Goal: Task Accomplishment & Management: Manage account settings

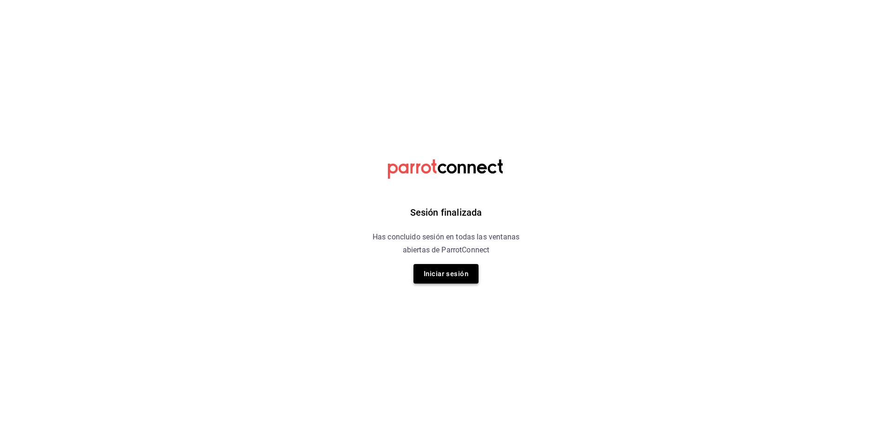
drag, startPoint x: 426, startPoint y: 305, endPoint x: 436, endPoint y: 275, distance: 31.7
click at [436, 275] on div "Sesión finalizada Has concluido sesión en todas las ventanas abiertas de Parrot…" at bounding box center [446, 221] width 235 height 443
drag, startPoint x: 460, startPoint y: 243, endPoint x: 456, endPoint y: 270, distance: 28.1
click at [460, 254] on h6 "Has concluido sesión en todas las ventanas abiertas de ParrotConnect" at bounding box center [446, 244] width 170 height 26
click at [456, 276] on button "Iniciar sesión" at bounding box center [446, 274] width 65 height 20
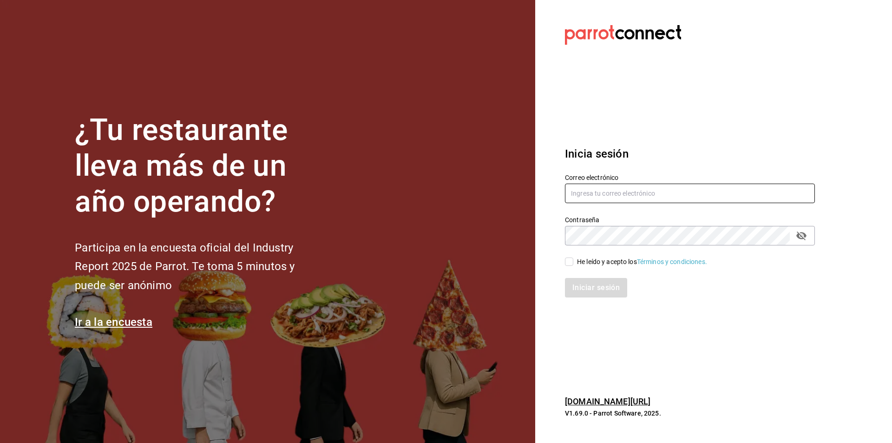
click at [589, 191] on input "text" at bounding box center [690, 194] width 250 height 20
type input "r"
type input "[EMAIL_ADDRESS][DOMAIN_NAME]"
click at [580, 264] on div "He leído y acepto los Términos y condiciones." at bounding box center [642, 262] width 130 height 10
click at [574, 264] on input "He leído y acepto los Términos y condiciones." at bounding box center [569, 261] width 8 height 8
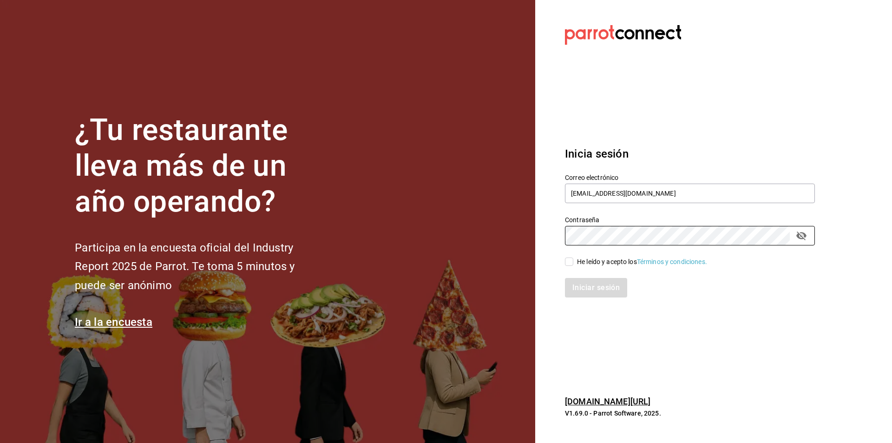
checkbox input "true"
click at [593, 296] on button "Iniciar sesión" at bounding box center [596, 288] width 63 height 20
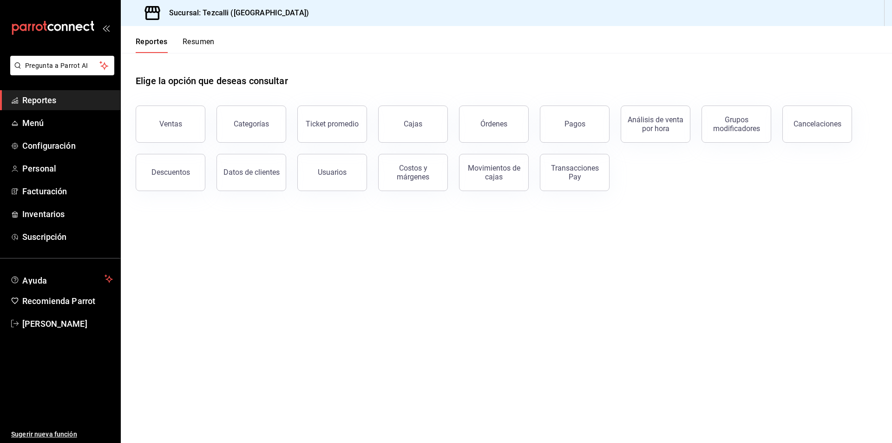
click at [449, 122] on div "Órdenes" at bounding box center [488, 118] width 81 height 48
click at [436, 127] on button "Cajas" at bounding box center [413, 124] width 70 height 37
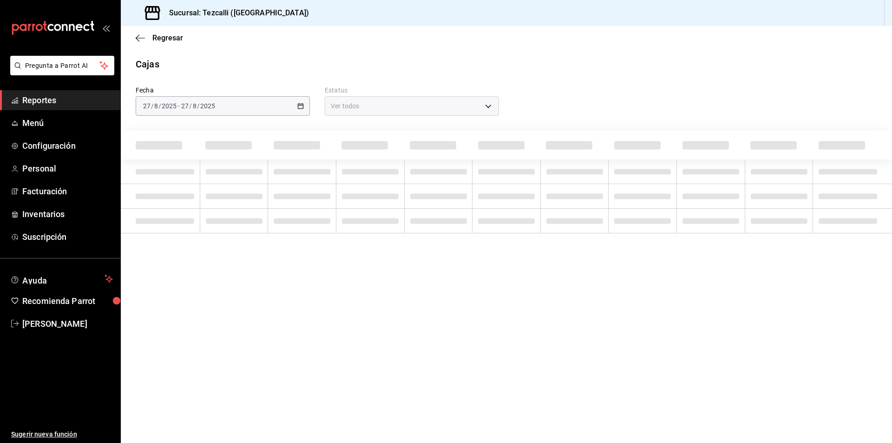
click at [546, 139] on div at bounding box center [574, 145] width 57 height 14
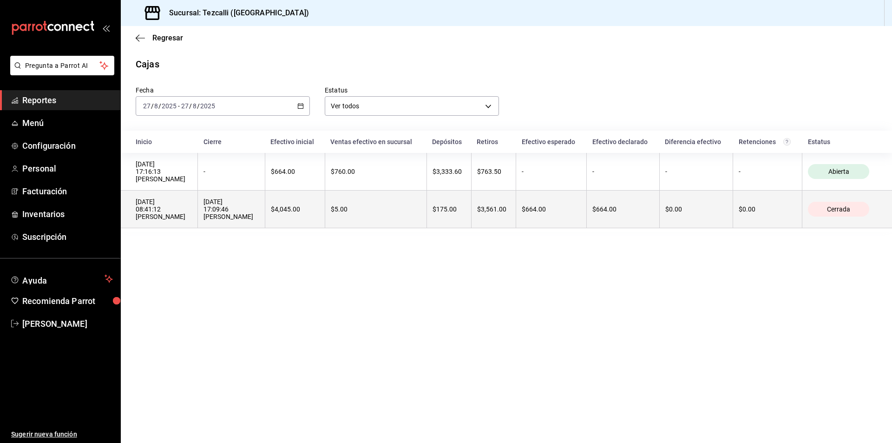
click at [567, 207] on th "$664.00" at bounding box center [551, 210] width 71 height 38
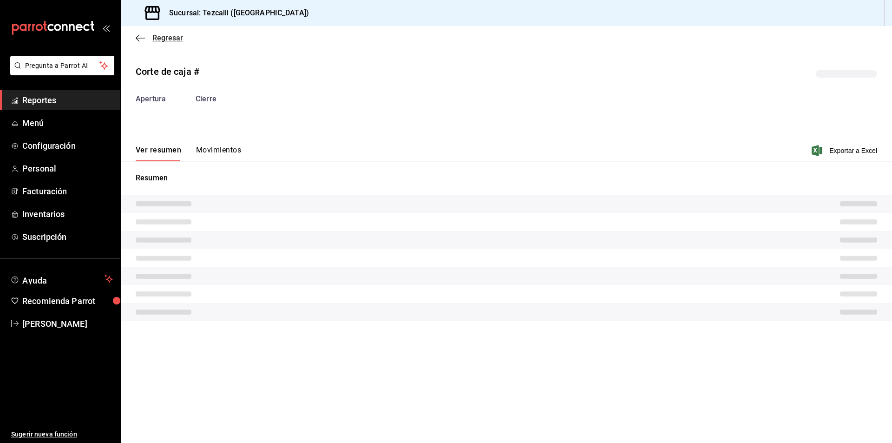
drag, startPoint x: 174, startPoint y: 49, endPoint x: 175, endPoint y: 35, distance: 13.5
click at [174, 43] on div "Regresar" at bounding box center [507, 38] width 772 height 24
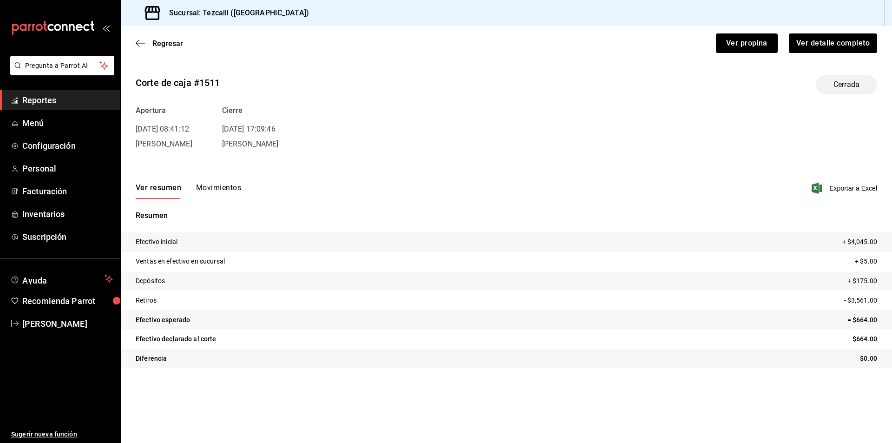
click at [172, 49] on div "Ver propina Ver detalle completo" at bounding box center [525, 37] width 706 height 31
click at [174, 37] on div "Ver propina Ver detalle completo" at bounding box center [525, 37] width 706 height 31
click at [182, 44] on span "Regresar" at bounding box center [167, 43] width 31 height 9
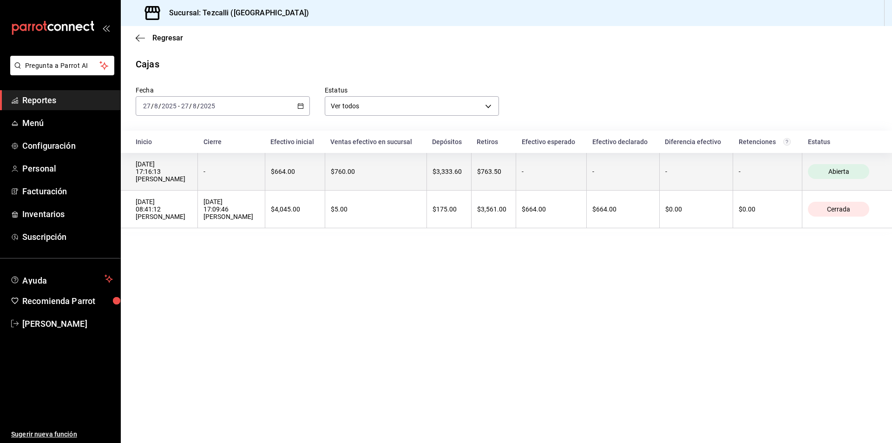
click at [379, 159] on th "$760.00" at bounding box center [376, 172] width 102 height 38
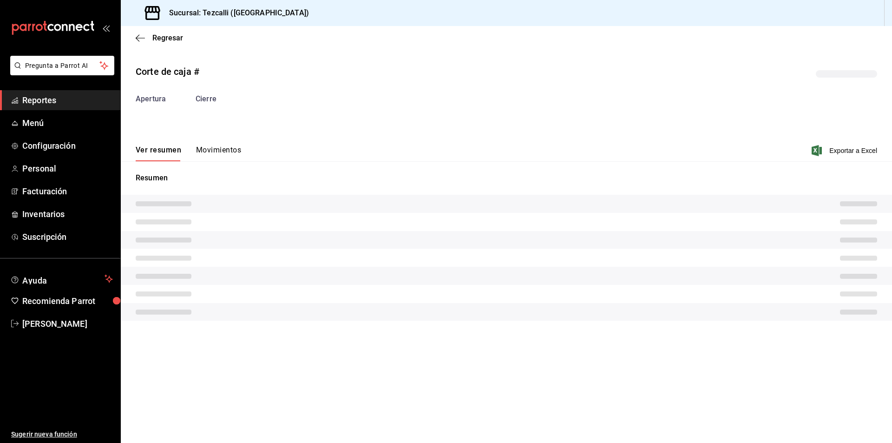
click at [222, 144] on div "Ver resumen Movimientos Exportar a Excel" at bounding box center [507, 147] width 772 height 27
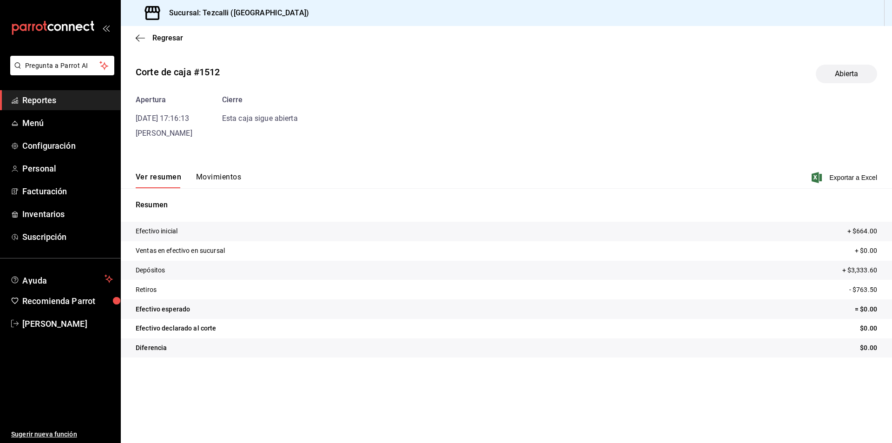
click at [231, 156] on div "Corte de caja #1512 Abierta Apertura 27/08/25 17:16:13 Esmeralda Martinez Cierr…" at bounding box center [507, 212] width 772 height 311
click at [238, 181] on button "Movimientos" at bounding box center [218, 180] width 45 height 16
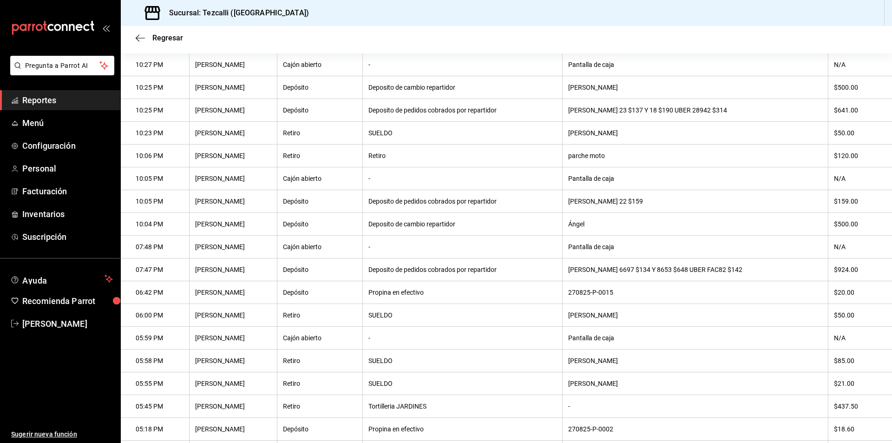
scroll to position [156, 0]
